Goal: Task Accomplishment & Management: Complete application form

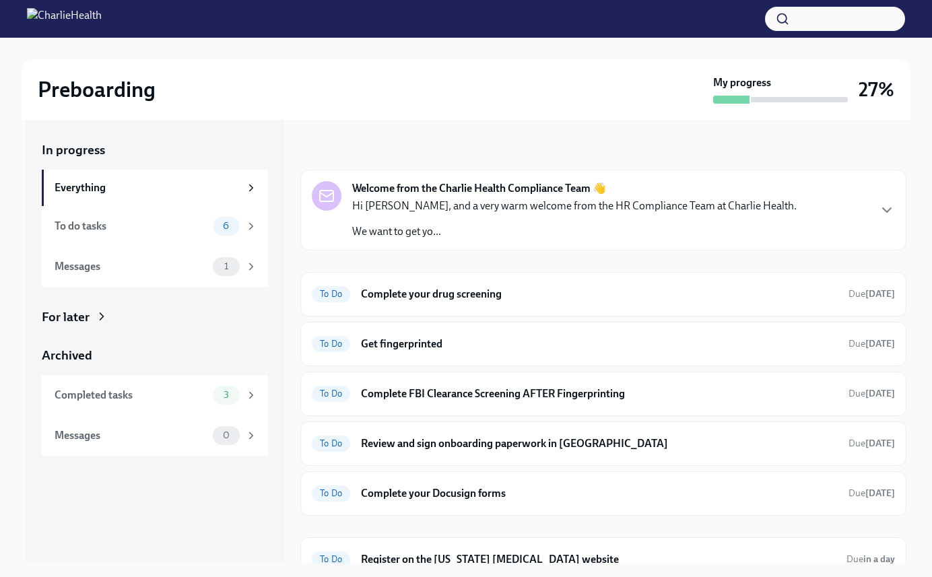
scroll to position [18, 0]
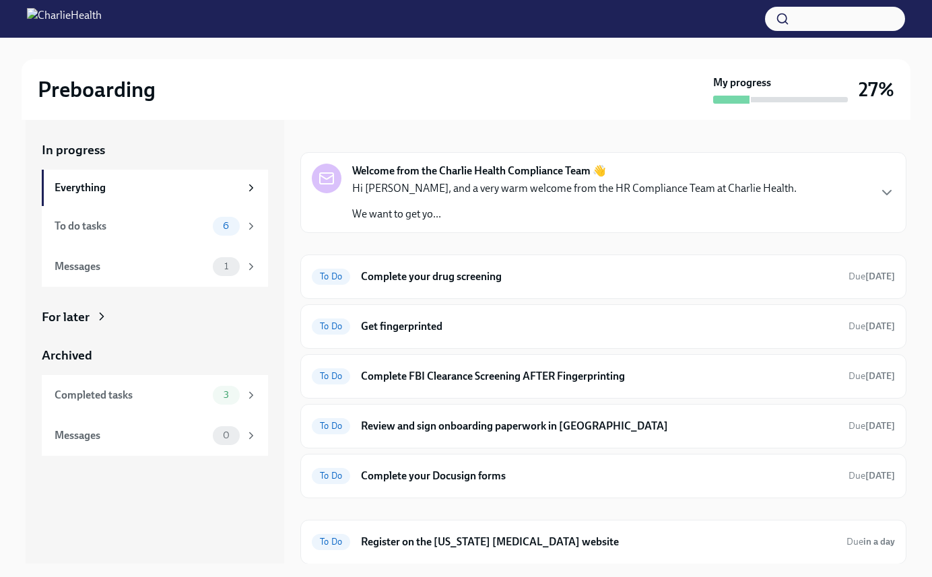
click at [491, 203] on div "Hi [PERSON_NAME], and a very warm welcome from the HR Compliance Team at Charli…" at bounding box center [574, 201] width 444 height 40
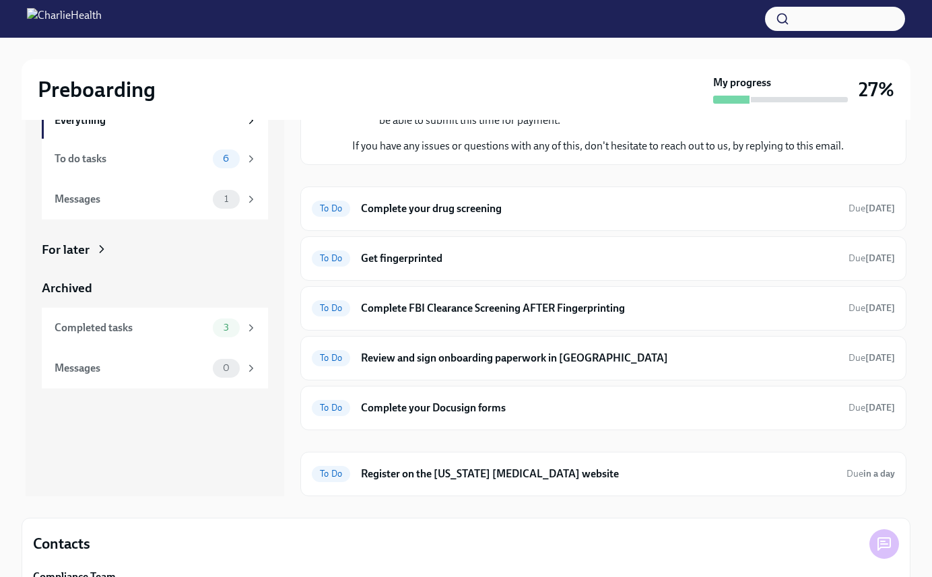
scroll to position [69, 0]
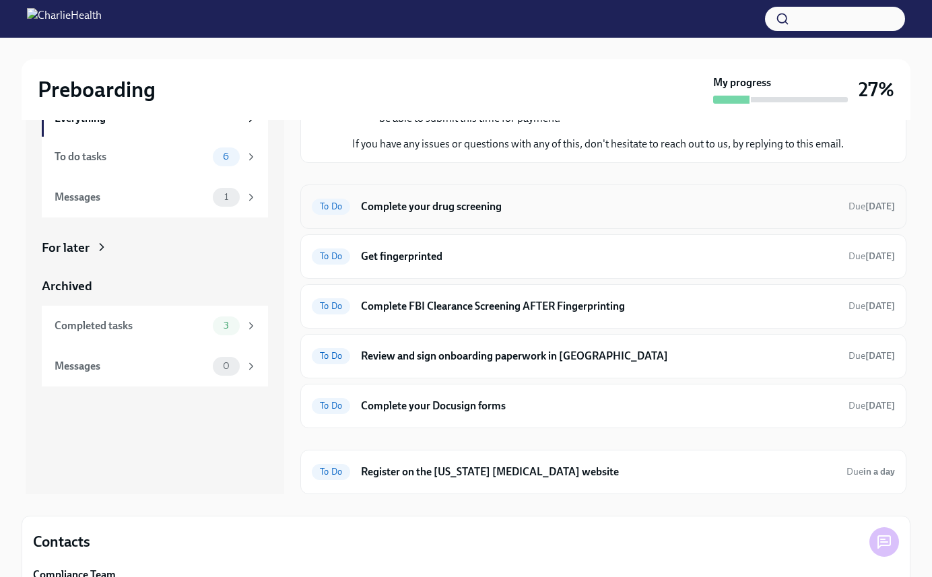
click at [511, 203] on h6 "Complete your drug screening" at bounding box center [599, 206] width 477 height 15
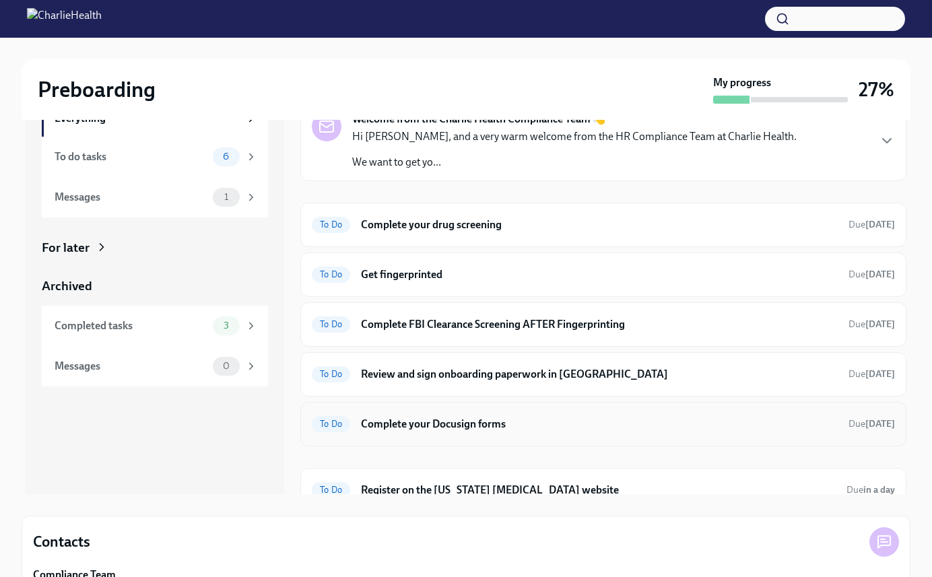
scroll to position [18, 0]
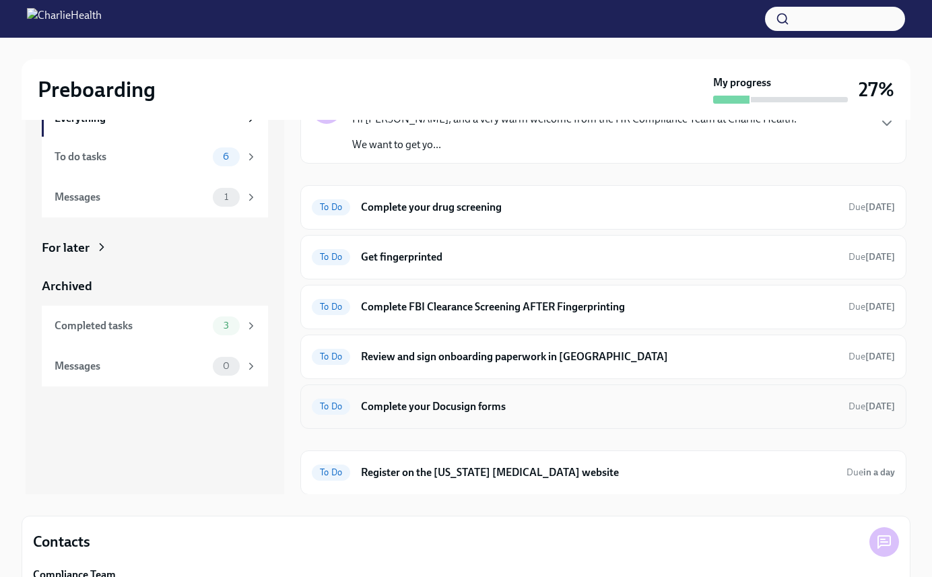
click at [455, 406] on h6 "Complete your Docusign forms" at bounding box center [599, 406] width 477 height 15
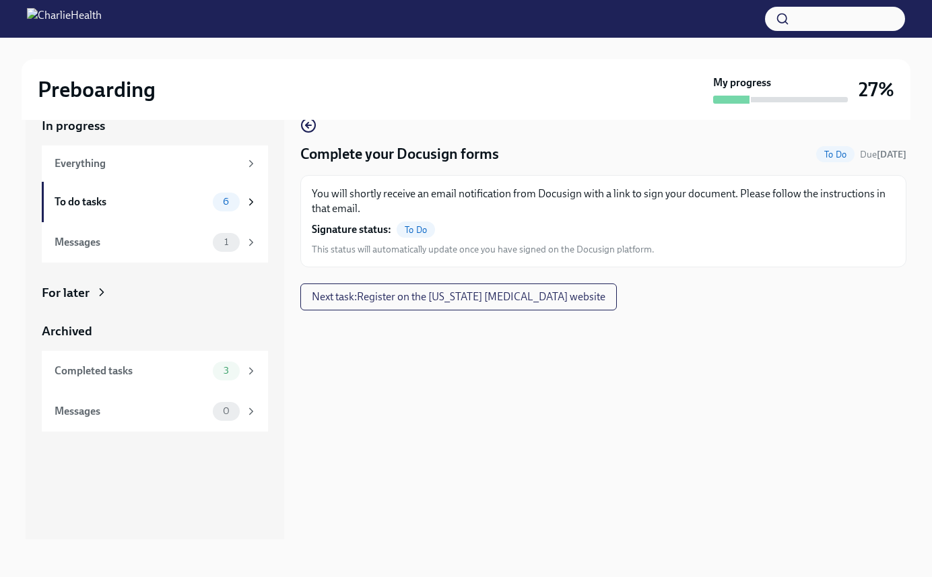
scroll to position [24, 0]
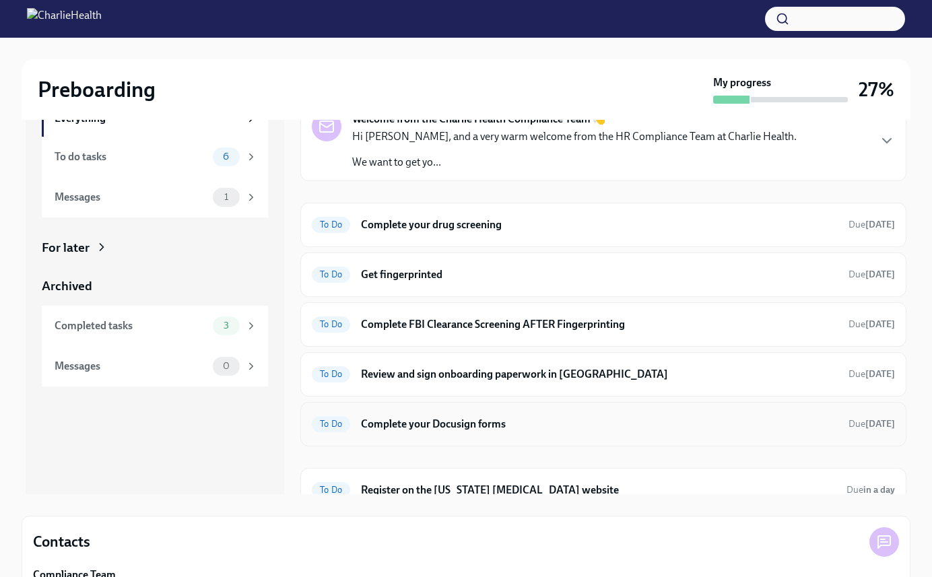
scroll to position [18, 0]
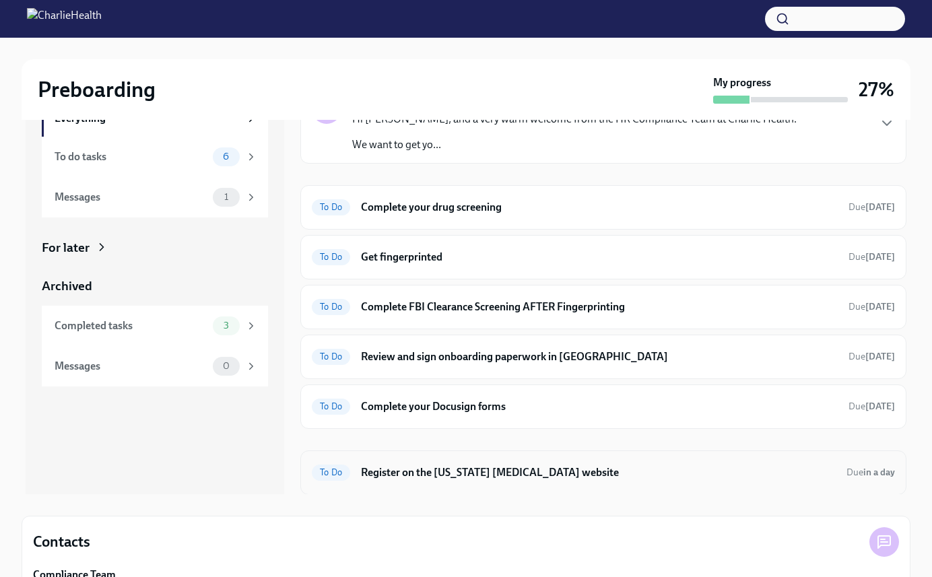
click at [502, 471] on h6 "Register on the [US_STATE] [MEDICAL_DATA] website" at bounding box center [598, 472] width 475 height 15
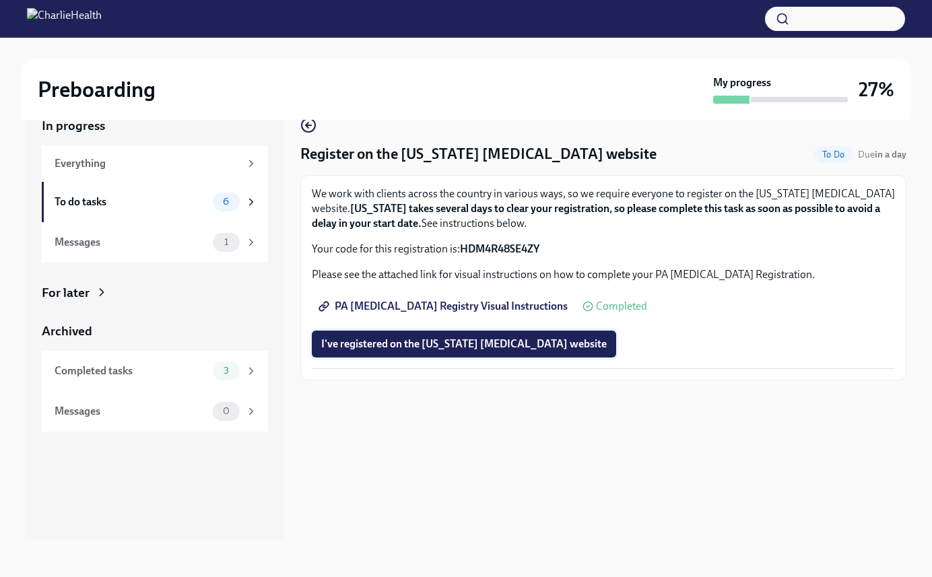
click at [430, 346] on span "I've registered on the [US_STATE] [MEDICAL_DATA] website" at bounding box center [463, 343] width 285 height 13
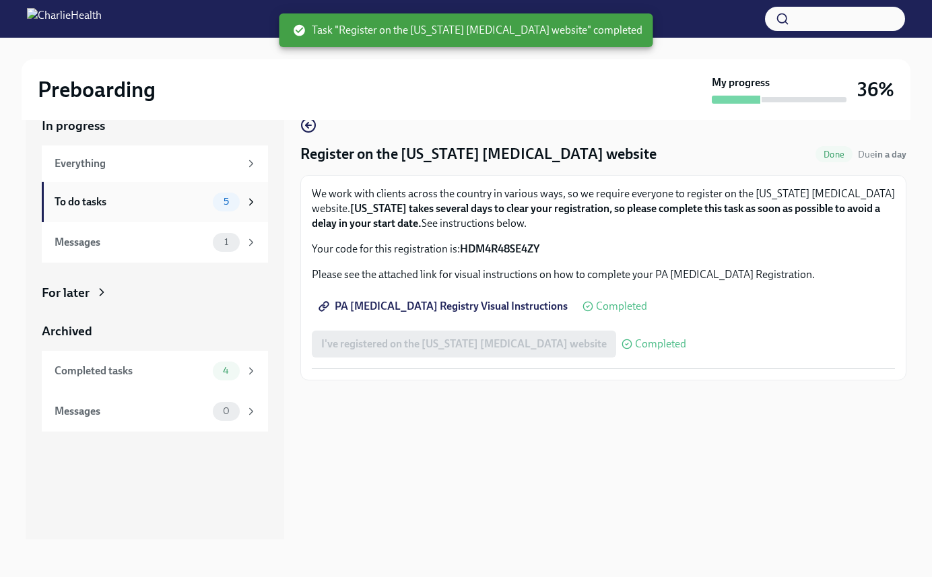
click at [113, 202] on div "To do tasks" at bounding box center [131, 202] width 153 height 15
